Goal: Check status: Check status

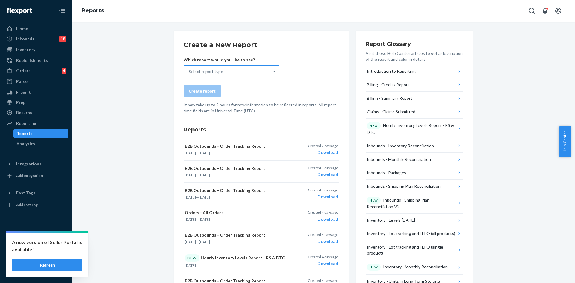
click at [234, 76] on div "Select report type" at bounding box center [226, 72] width 84 height 12
click at [189, 75] on input "Select report type" at bounding box center [189, 72] width 1 height 6
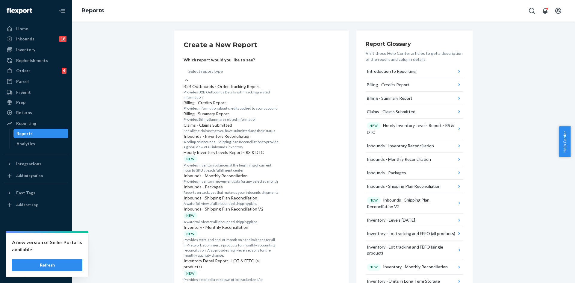
click at [235, 87] on p "B2B Outbounds - Order Tracking Report" at bounding box center [232, 87] width 96 height 6
click at [189, 74] on input "option B2B Outbounds - Order Tracking Report focused, 1 of 32. 32 results avail…" at bounding box center [188, 71] width 1 height 6
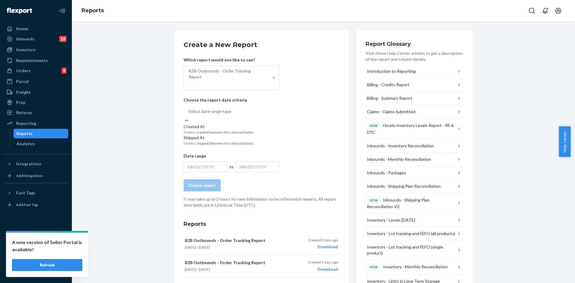
click at [199, 108] on div "Select date range type" at bounding box center [209, 111] width 43 height 6
click at [189, 108] on input "option Created At focused, 1 of 2. 2 results available. Use Up and Down to choo…" at bounding box center [188, 111] width 1 height 6
click at [203, 124] on p "Created At" at bounding box center [232, 127] width 96 height 6
click at [189, 114] on input "option Created At focused, 1 of 2. 2 results available. Use Up and Down to choo…" at bounding box center [188, 111] width 1 height 6
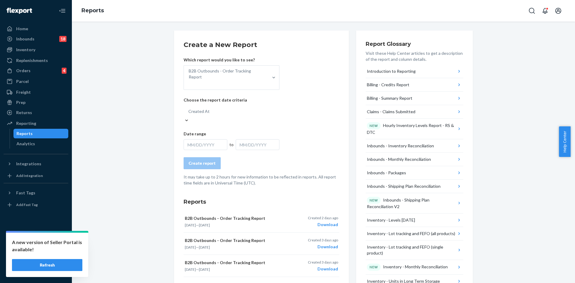
click at [203, 139] on div "MM/DD/YYYY" at bounding box center [206, 144] width 44 height 11
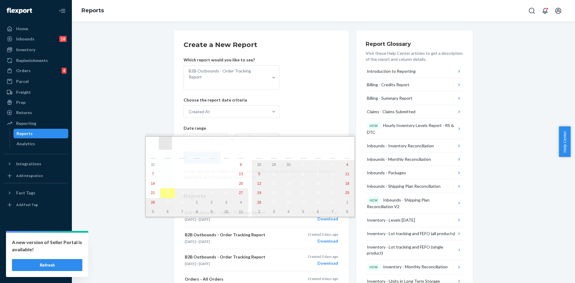
click at [166, 143] on button "‹" at bounding box center [165, 143] width 13 height 13
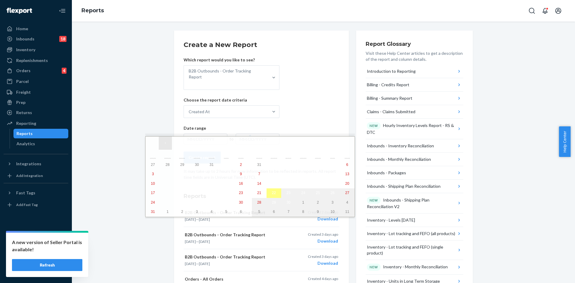
click at [166, 143] on button "‹" at bounding box center [165, 143] width 13 height 13
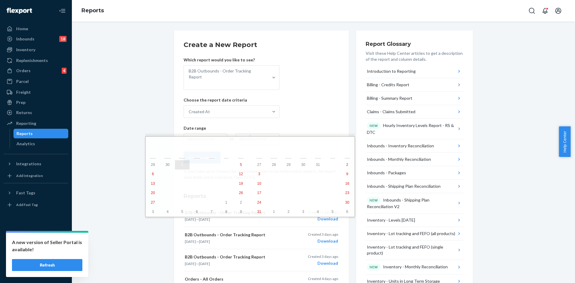
click at [181, 165] on abbr "1" at bounding box center [182, 165] width 2 height 4
click at [328, 143] on button "›" at bounding box center [334, 143] width 13 height 13
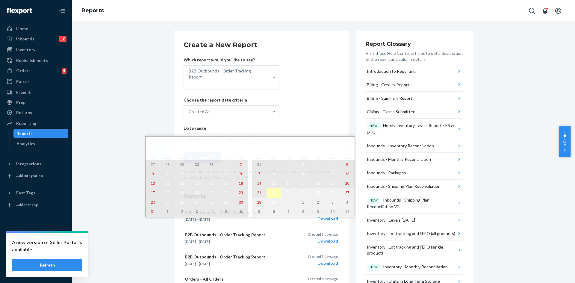
click at [266, 195] on button "22" at bounding box center [273, 193] width 15 height 10
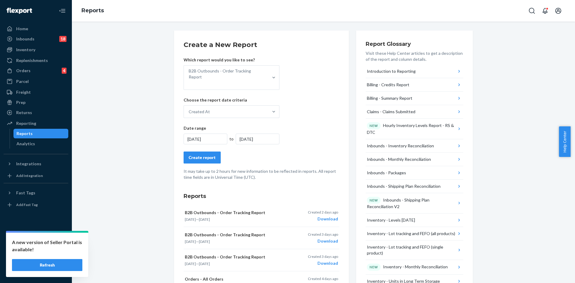
click at [194, 154] on div "Create report" at bounding box center [202, 157] width 27 height 6
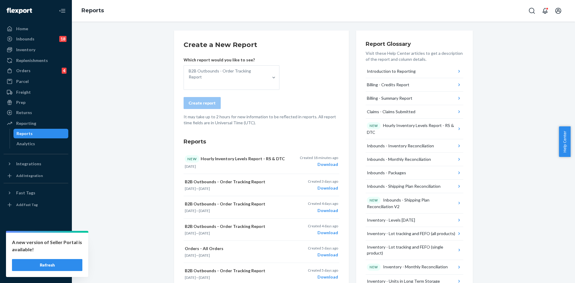
click at [55, 267] on button "Refresh" at bounding box center [47, 265] width 70 height 12
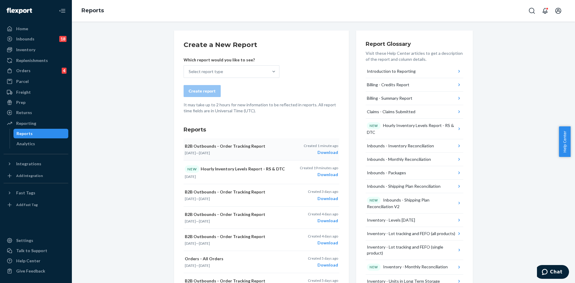
click at [325, 152] on div "Download" at bounding box center [321, 152] width 34 height 6
click at [24, 69] on div "Orders" at bounding box center [23, 71] width 14 height 6
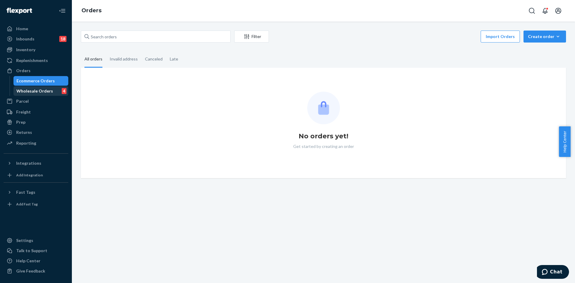
click at [36, 91] on div "Wholesale Orders" at bounding box center [34, 91] width 37 height 6
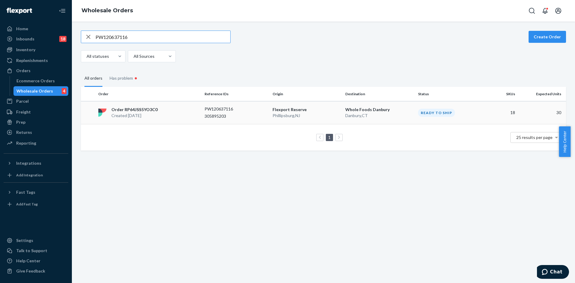
type input "PW120637116"
click at [169, 112] on div "Order RP64JSS5YO3C0 Created [DATE]" at bounding box center [149, 113] width 106 height 12
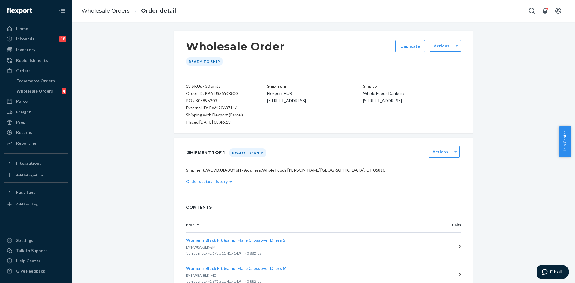
click at [212, 181] on p "Order status history" at bounding box center [207, 181] width 42 height 6
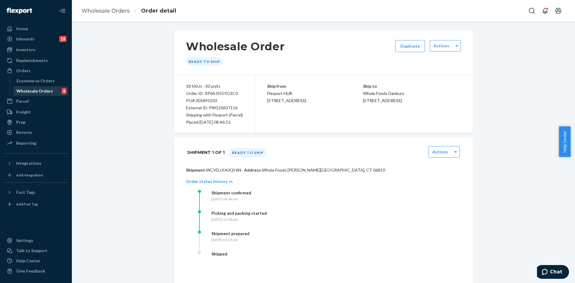
click at [38, 89] on div "Wholesale Orders" at bounding box center [34, 91] width 37 height 6
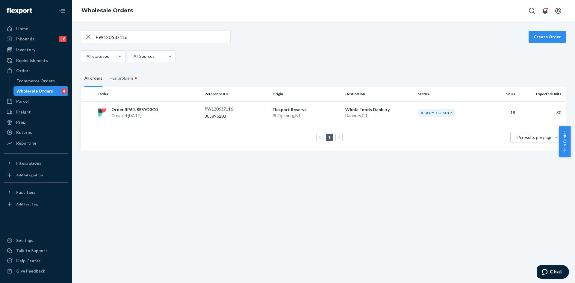
click at [88, 37] on icon "button" at bounding box center [88, 37] width 4 height 4
type input "PW120637119"
click at [151, 111] on p "Order RPD8TG80KGZ0C" at bounding box center [135, 110] width 49 height 6
